Goal: Browse casually: Explore the website without a specific task or goal

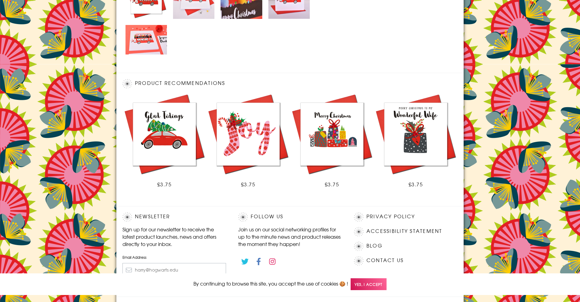
scroll to position [362, 0]
